Goal: Obtain resource: Download file/media

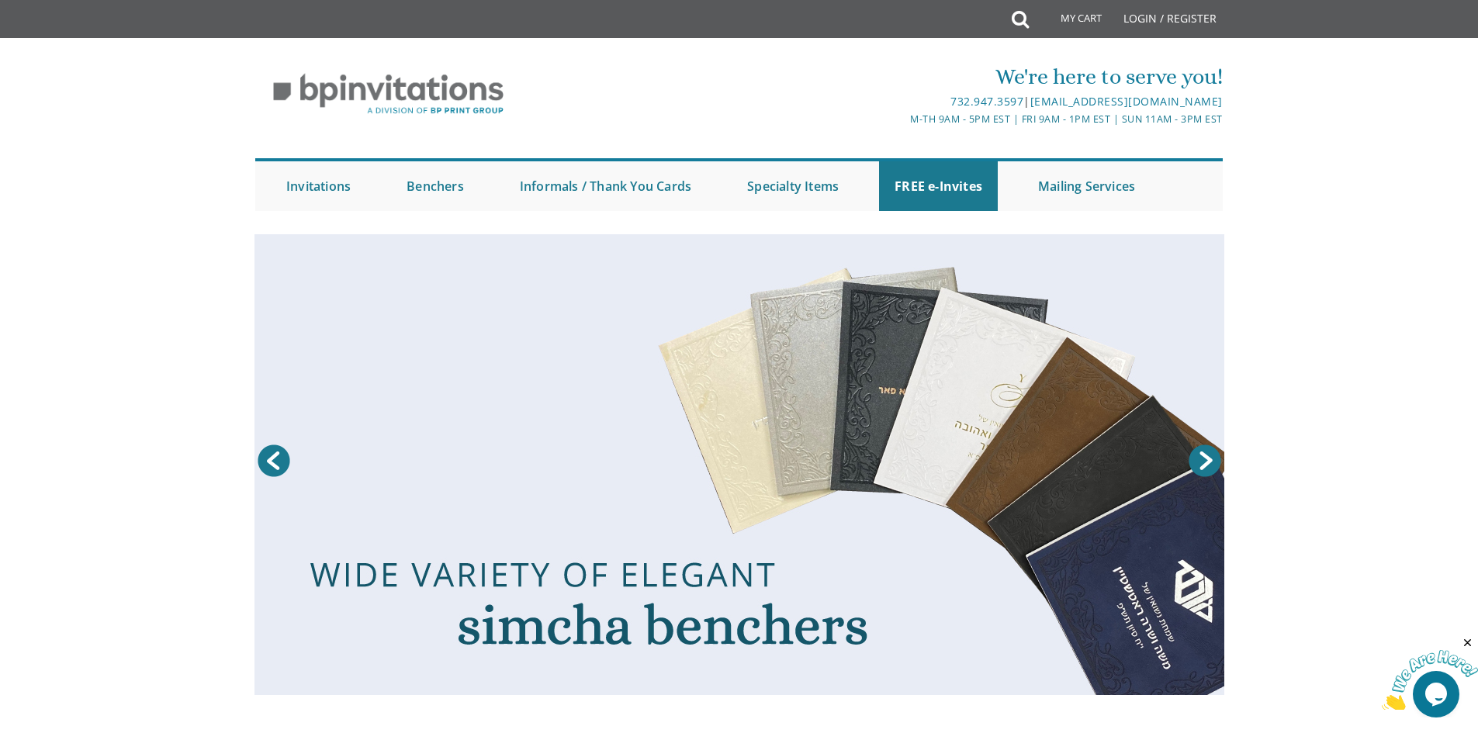
click at [1204, 459] on link "Next" at bounding box center [1205, 461] width 39 height 39
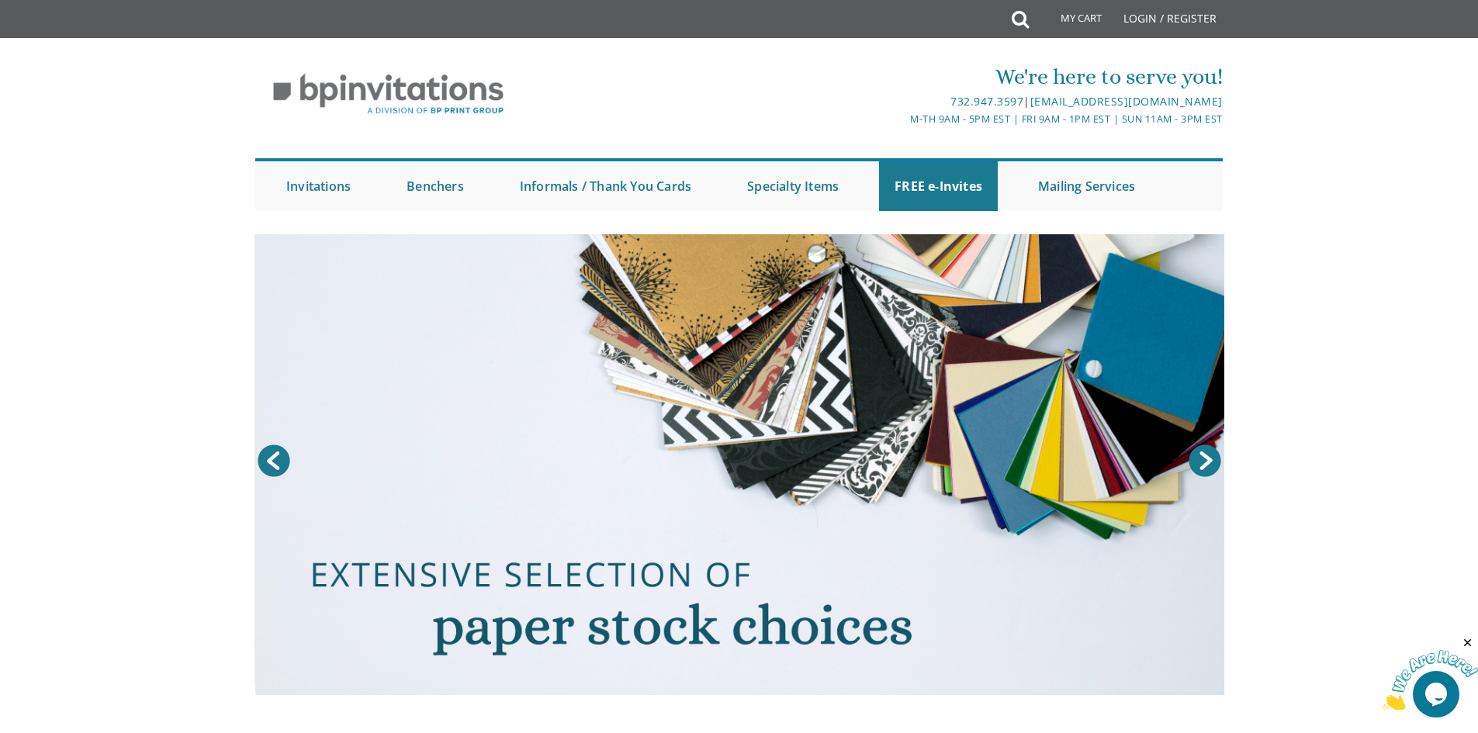
click at [1204, 459] on link "Next" at bounding box center [1205, 461] width 39 height 39
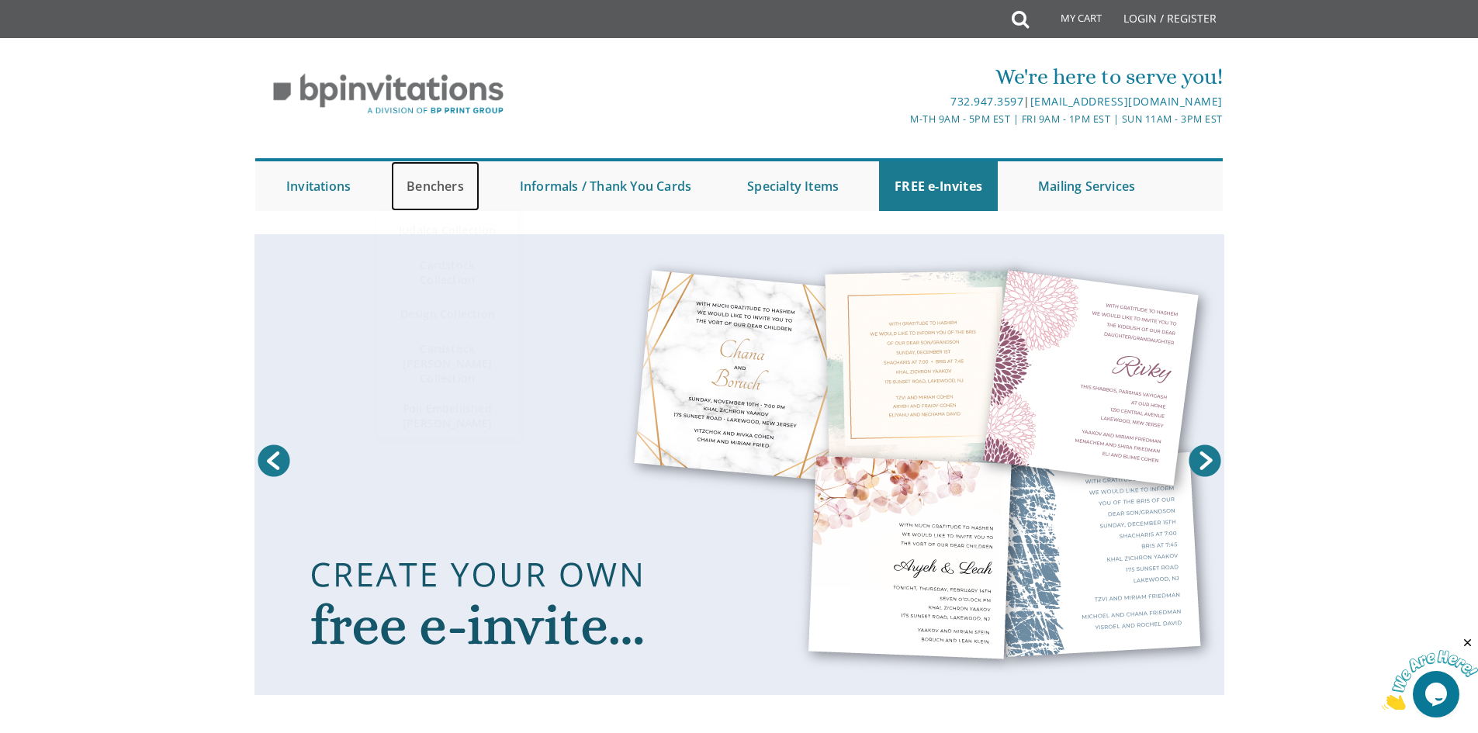
click at [416, 196] on link "Benchers" at bounding box center [435, 186] width 88 height 50
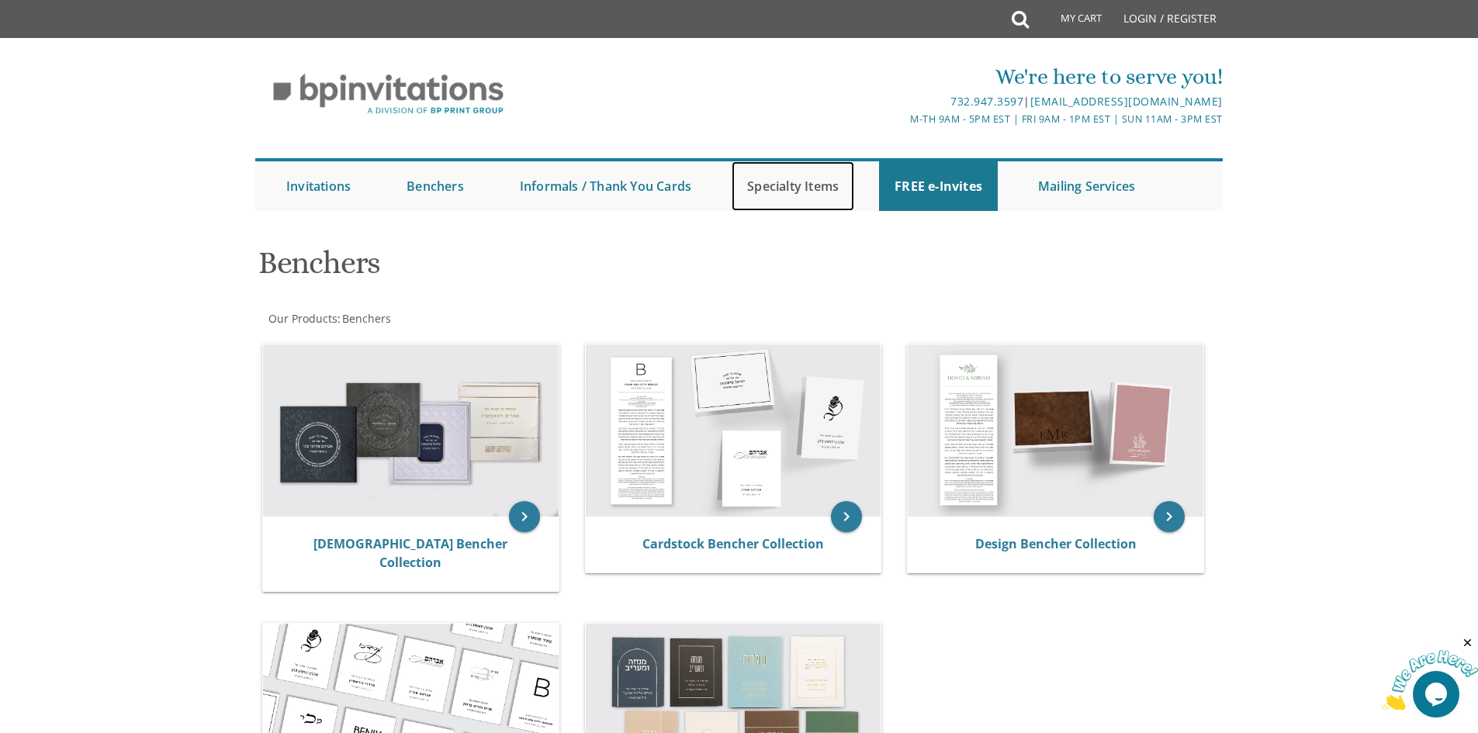
click at [753, 202] on link "Specialty Items" at bounding box center [793, 186] width 123 height 50
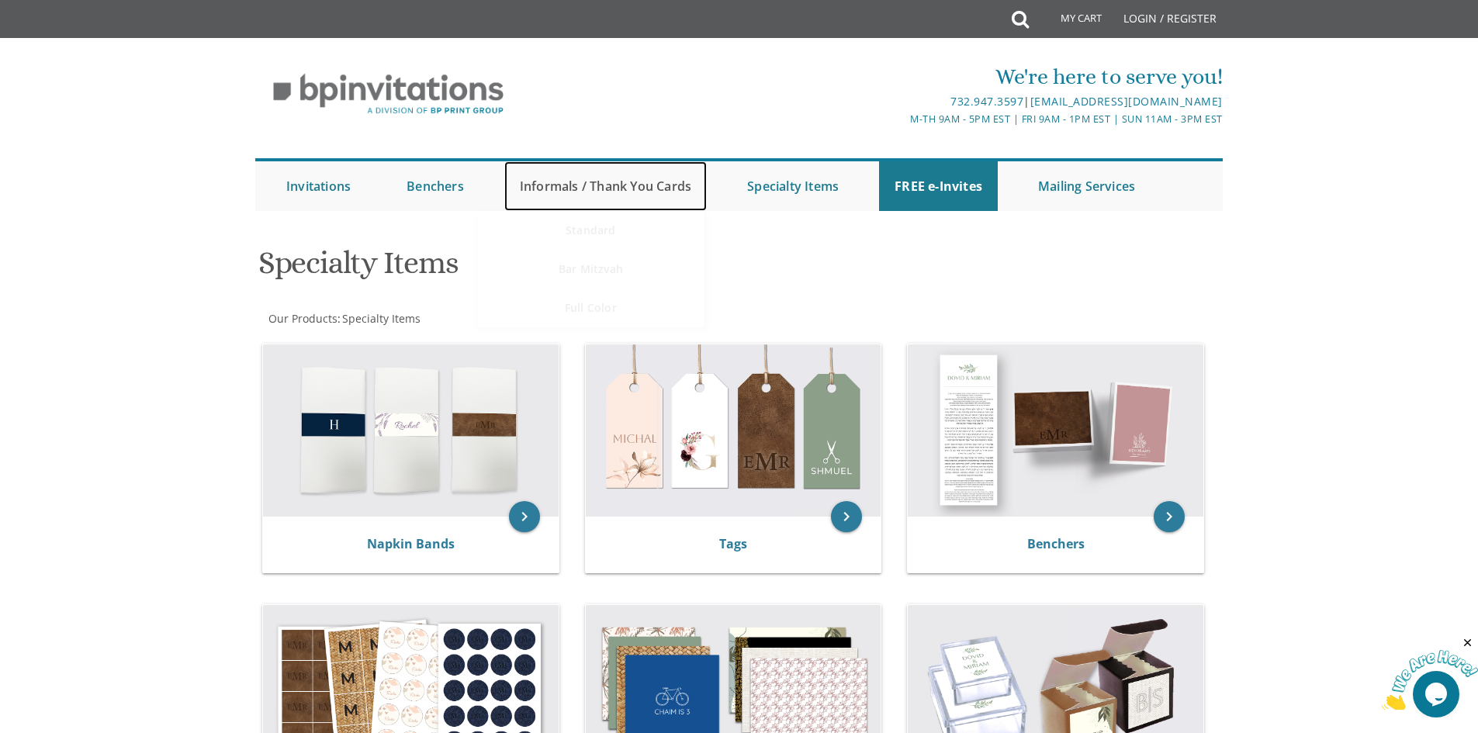
click at [634, 181] on link "Informals / Thank You Cards" at bounding box center [605, 186] width 203 height 50
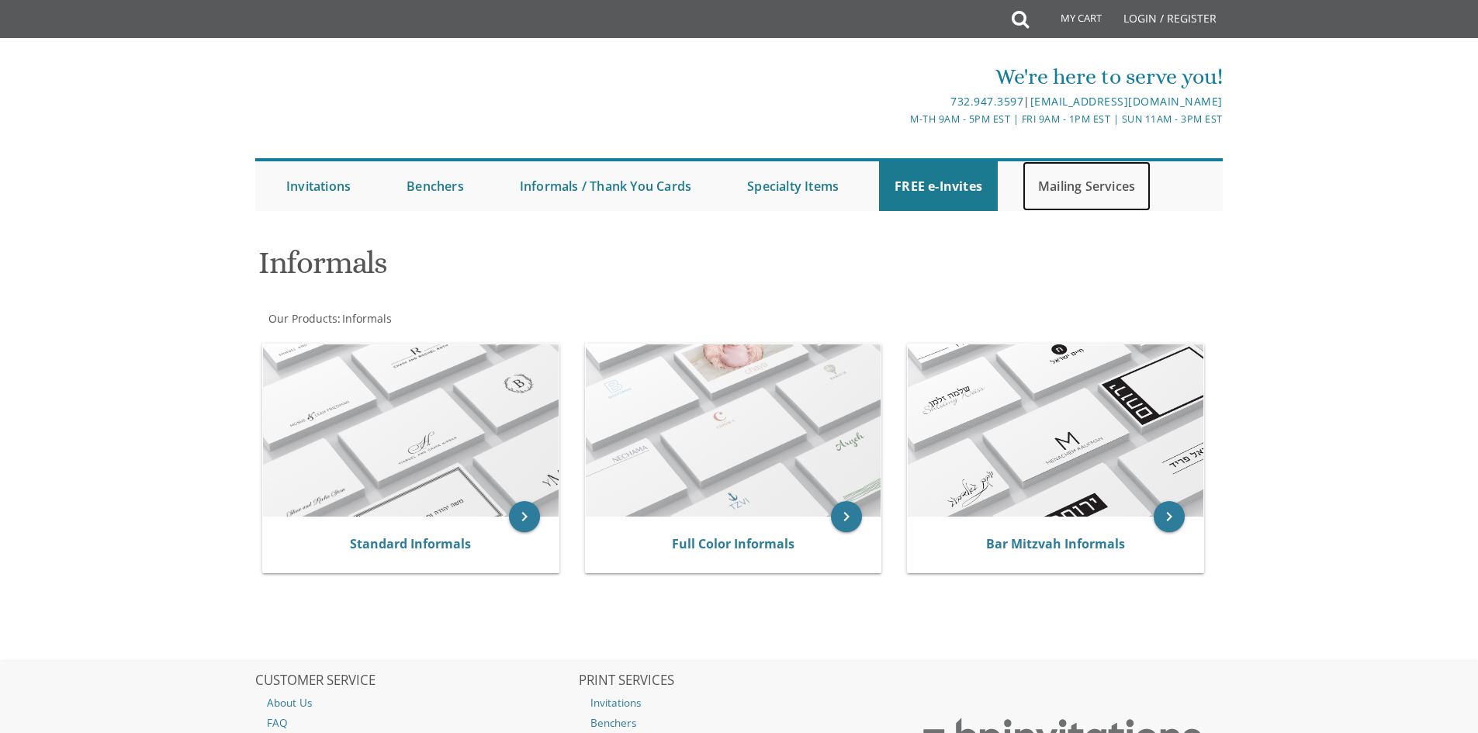
click at [1093, 199] on link "Mailing Services" at bounding box center [1087, 186] width 128 height 50
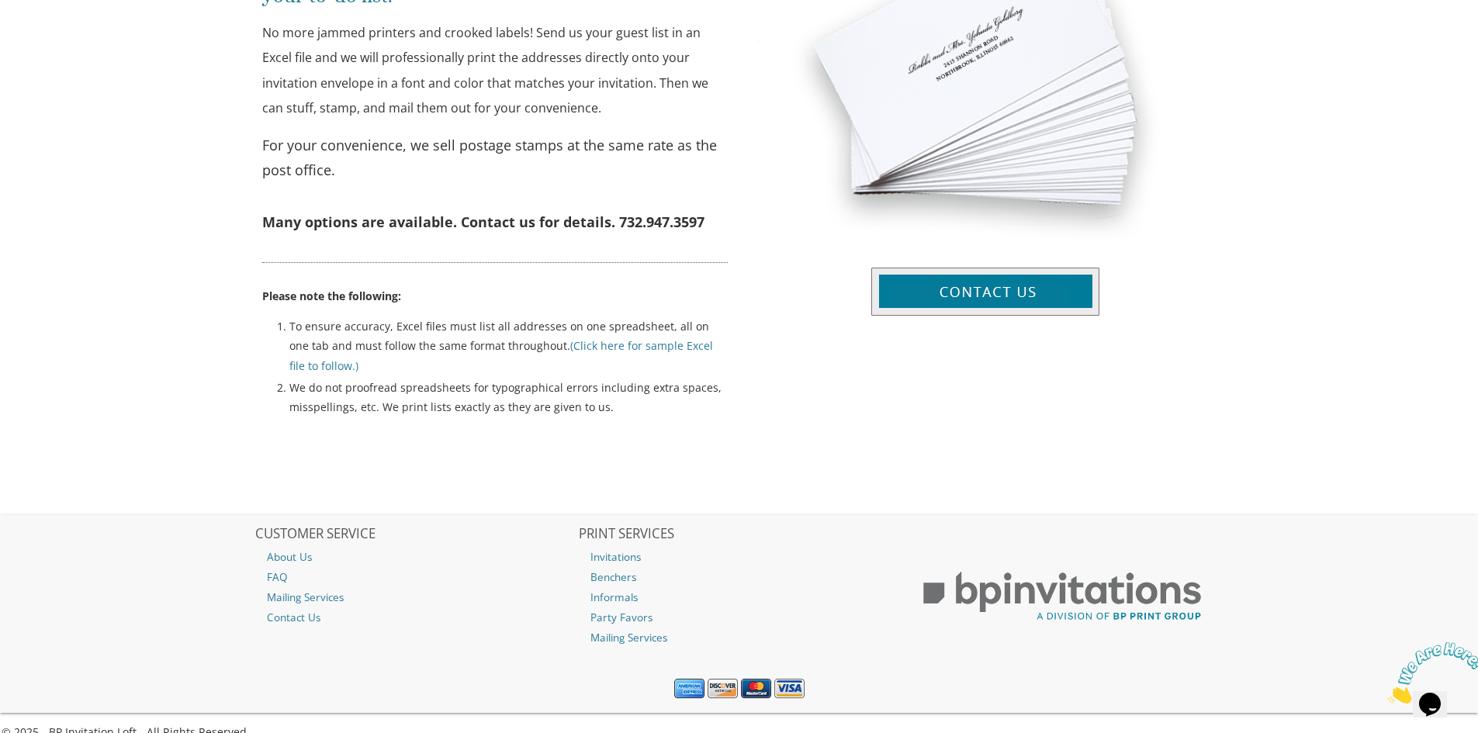
scroll to position [694, 0]
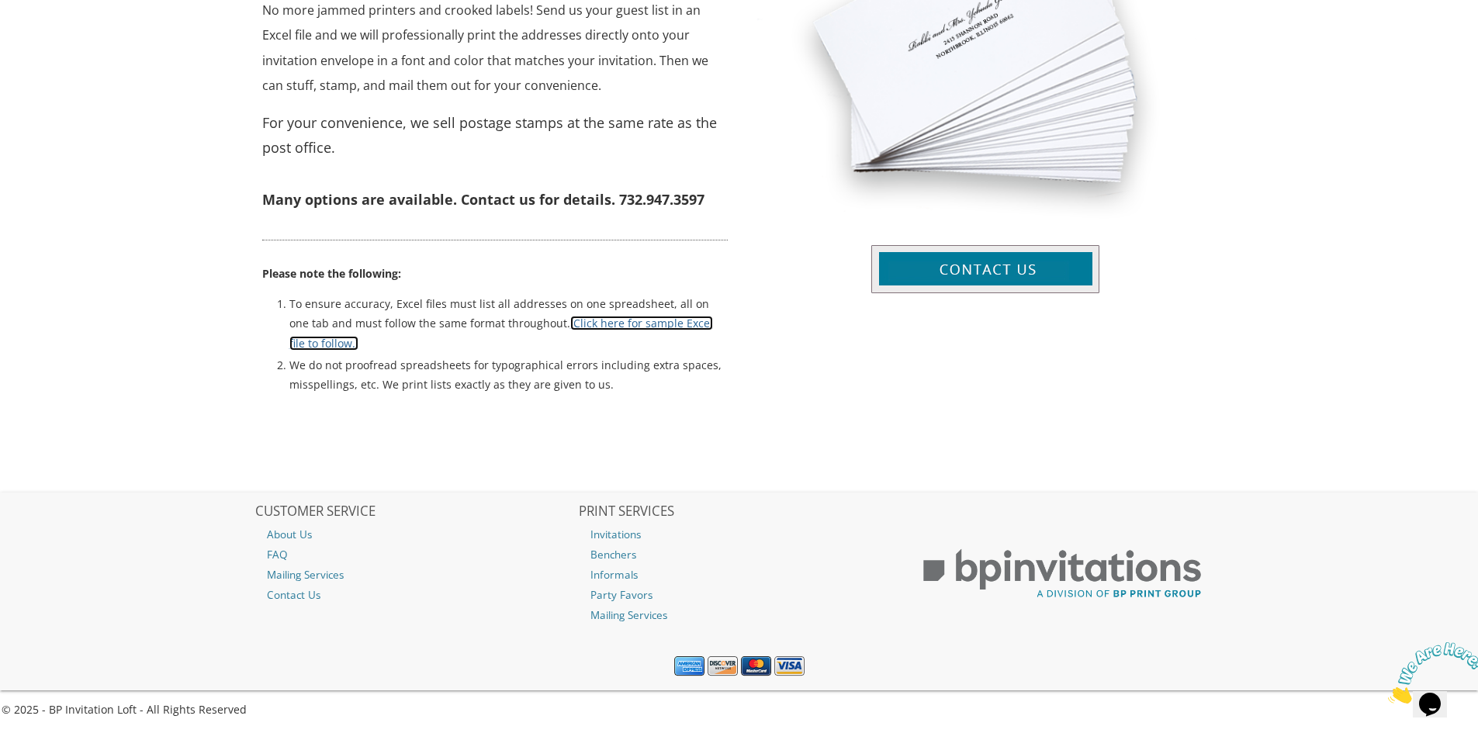
click at [660, 317] on link "(Click here for sample Excel file to follow.)" at bounding box center [501, 333] width 424 height 34
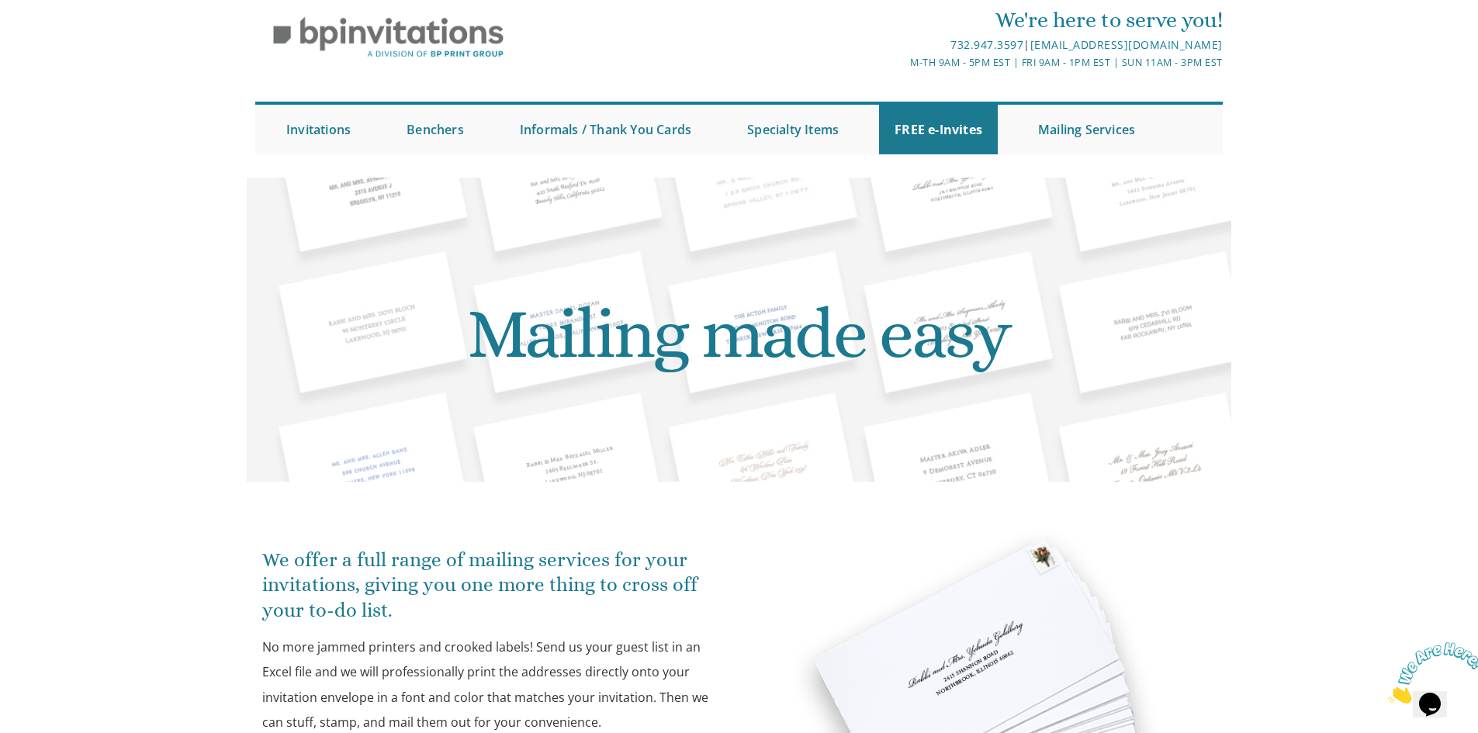
scroll to position [0, 0]
